Goal: Download file/media

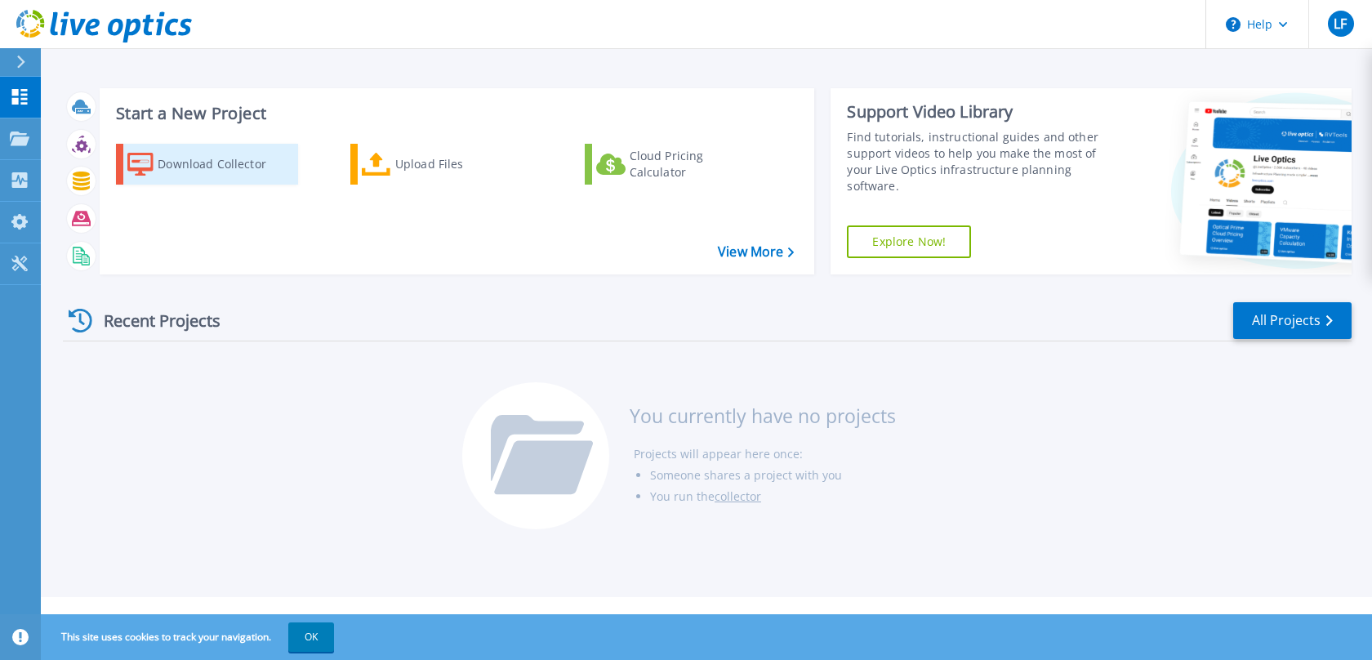
click at [207, 167] on div "Download Collector" at bounding box center [223, 164] width 131 height 33
